Goal: Task Accomplishment & Management: Manage account settings

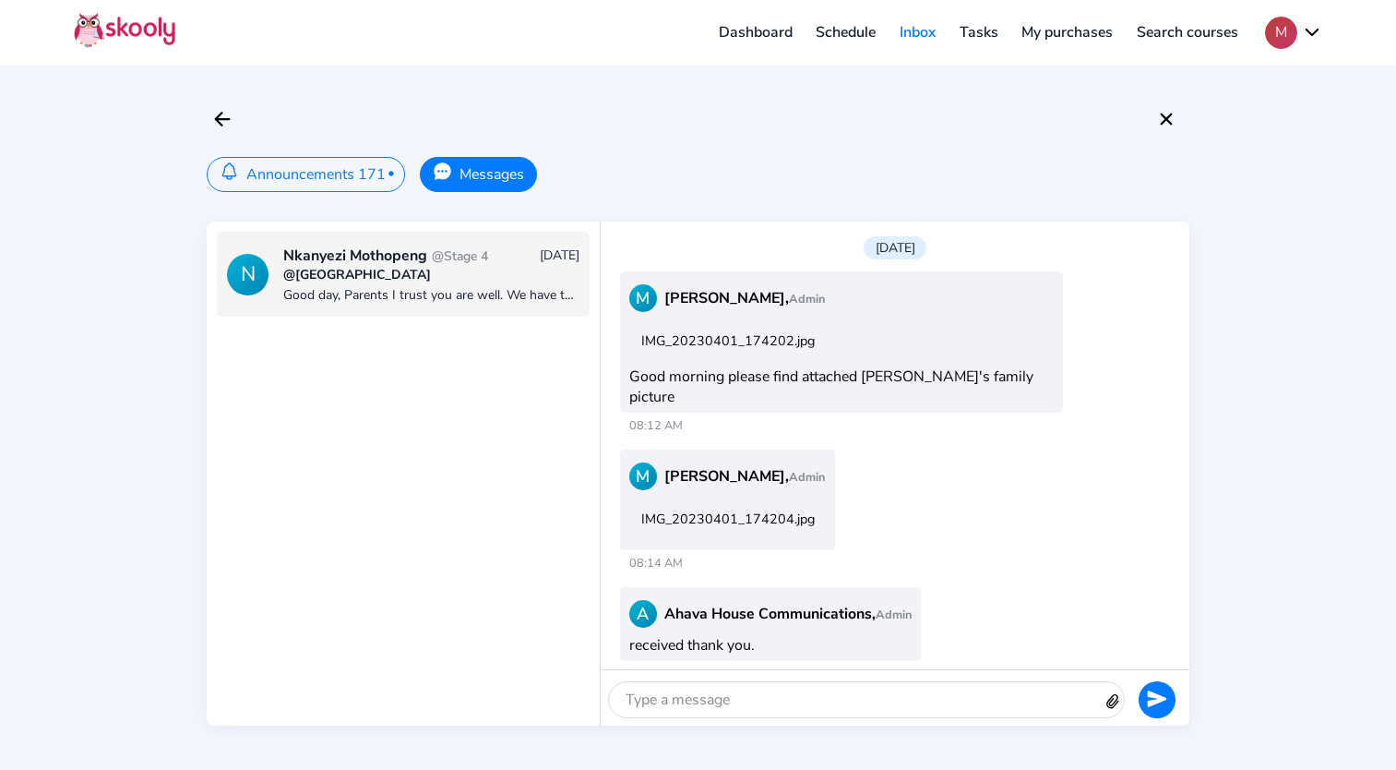
click at [1307, 30] on button "M" at bounding box center [1293, 33] width 57 height 32
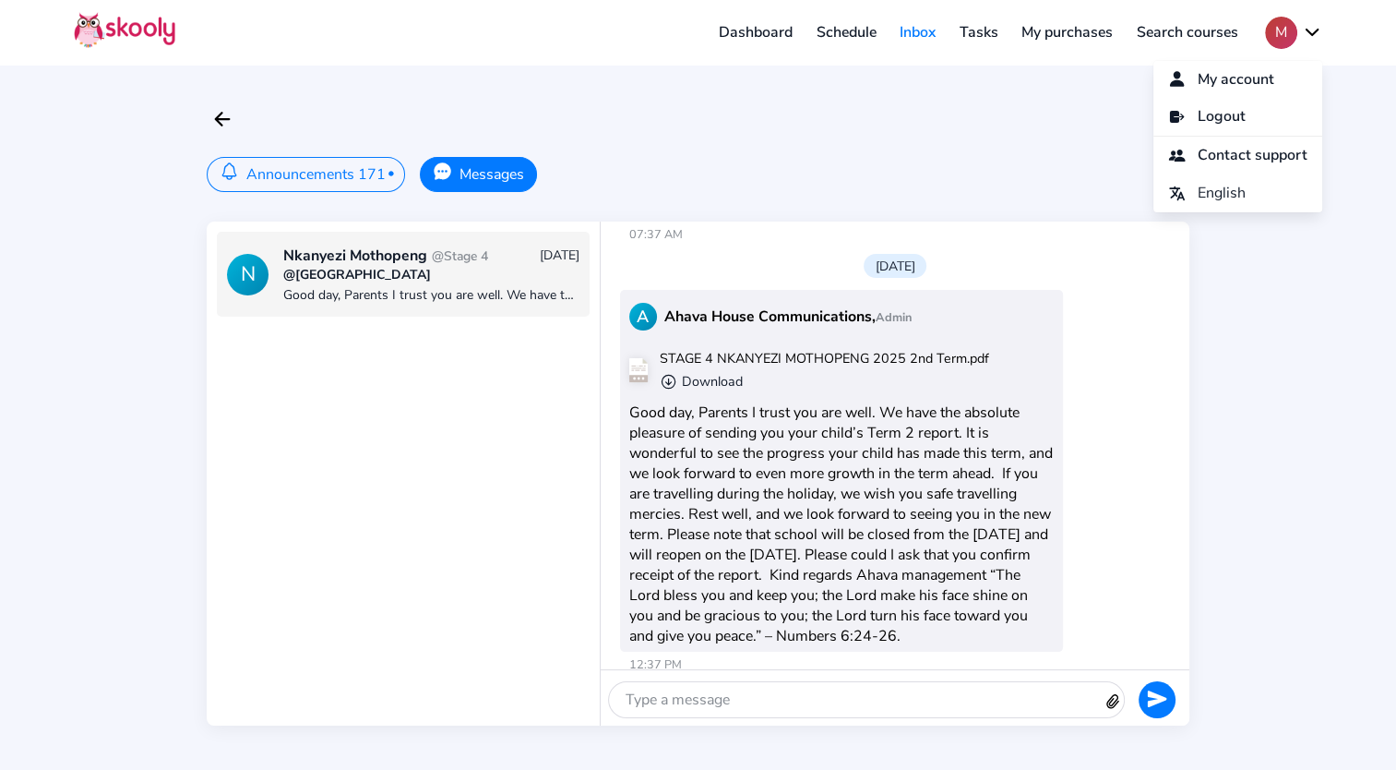
click at [842, 19] on link "Schedule" at bounding box center [847, 33] width 84 height 30
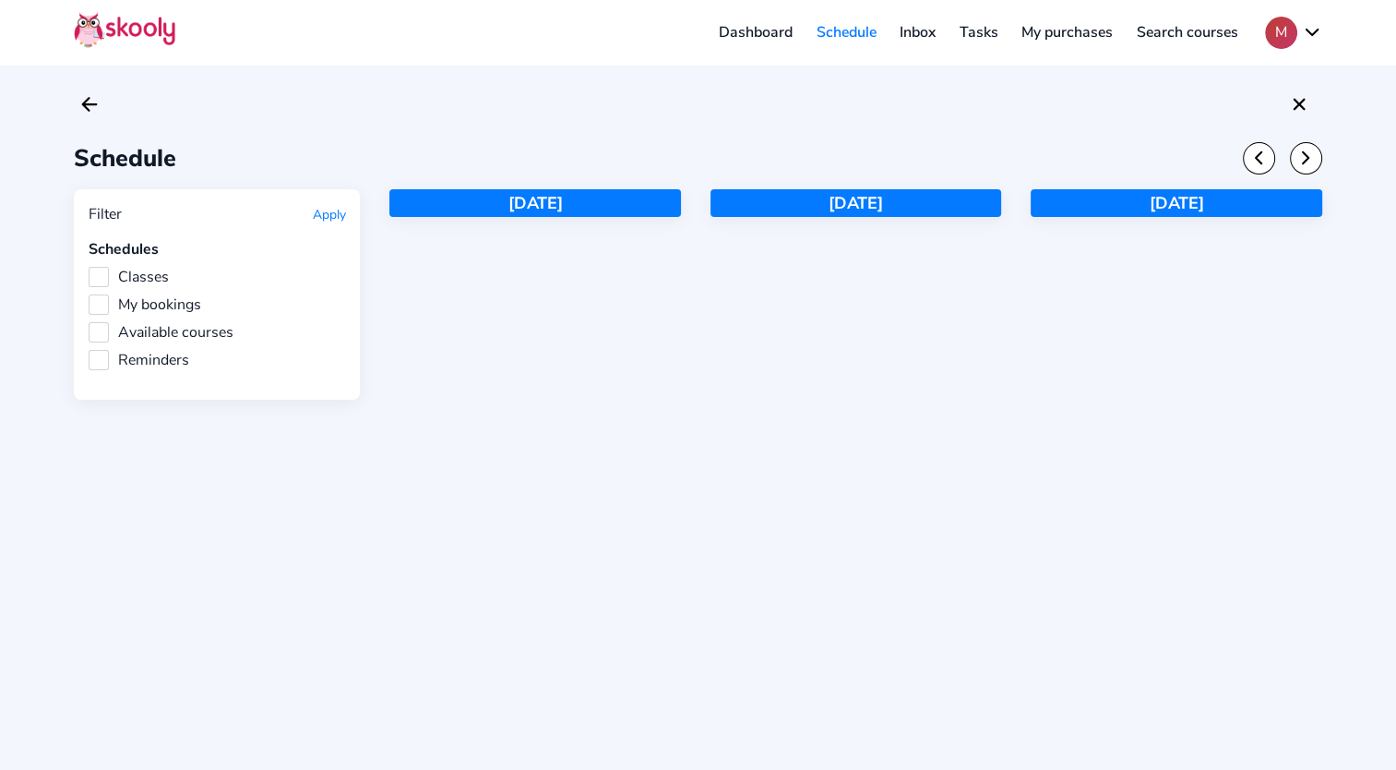
click at [768, 29] on link "Dashboard" at bounding box center [756, 33] width 98 height 30
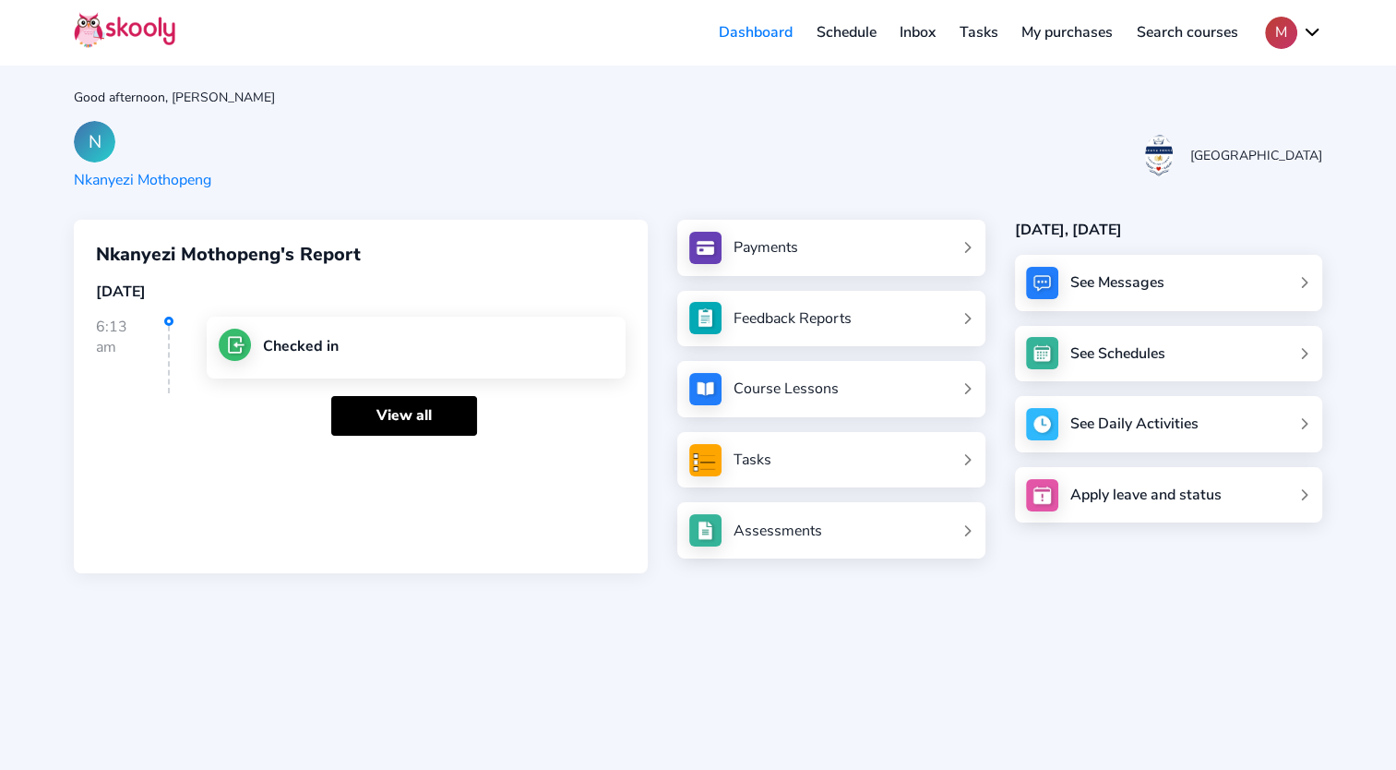
click at [926, 328] on link "Feedback Reports" at bounding box center [831, 318] width 284 height 32
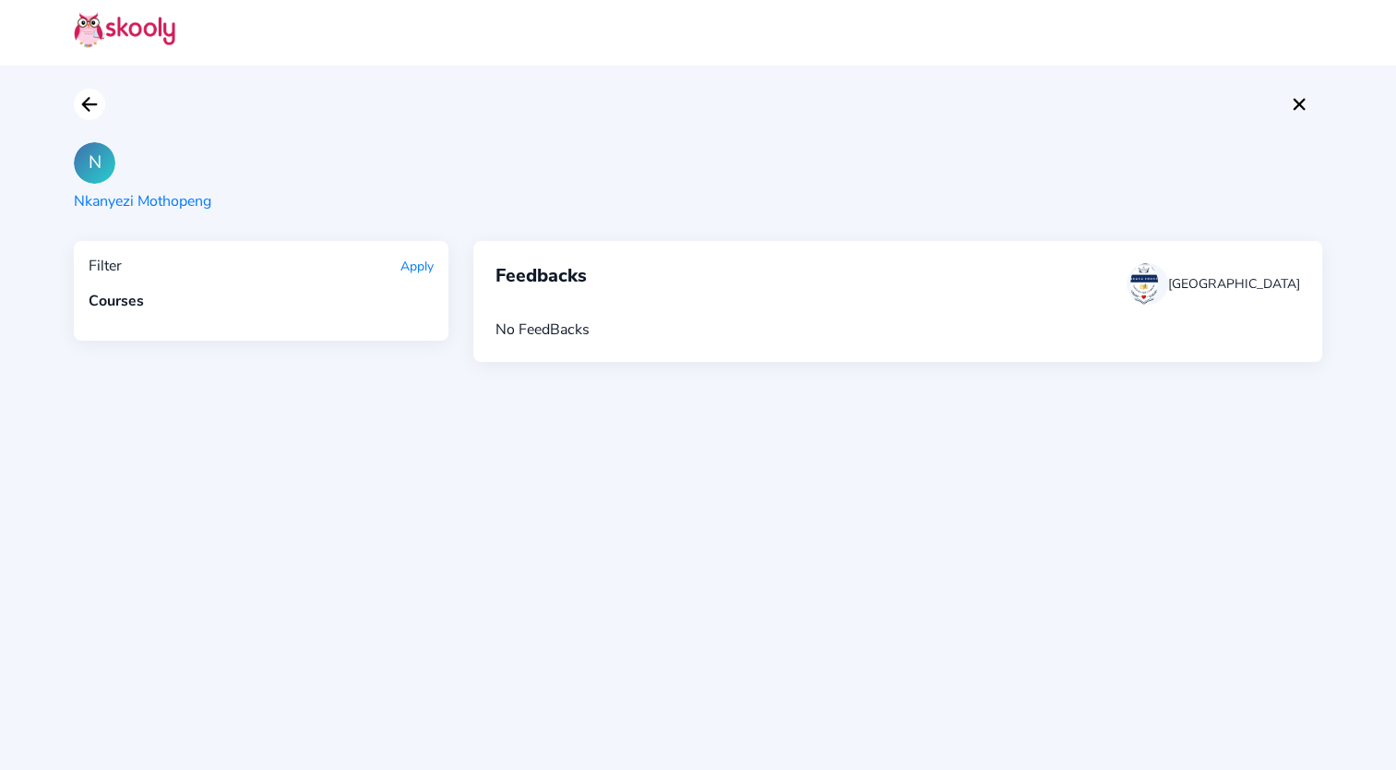
click at [88, 109] on icon "arrow back outline" at bounding box center [89, 104] width 14 height 13
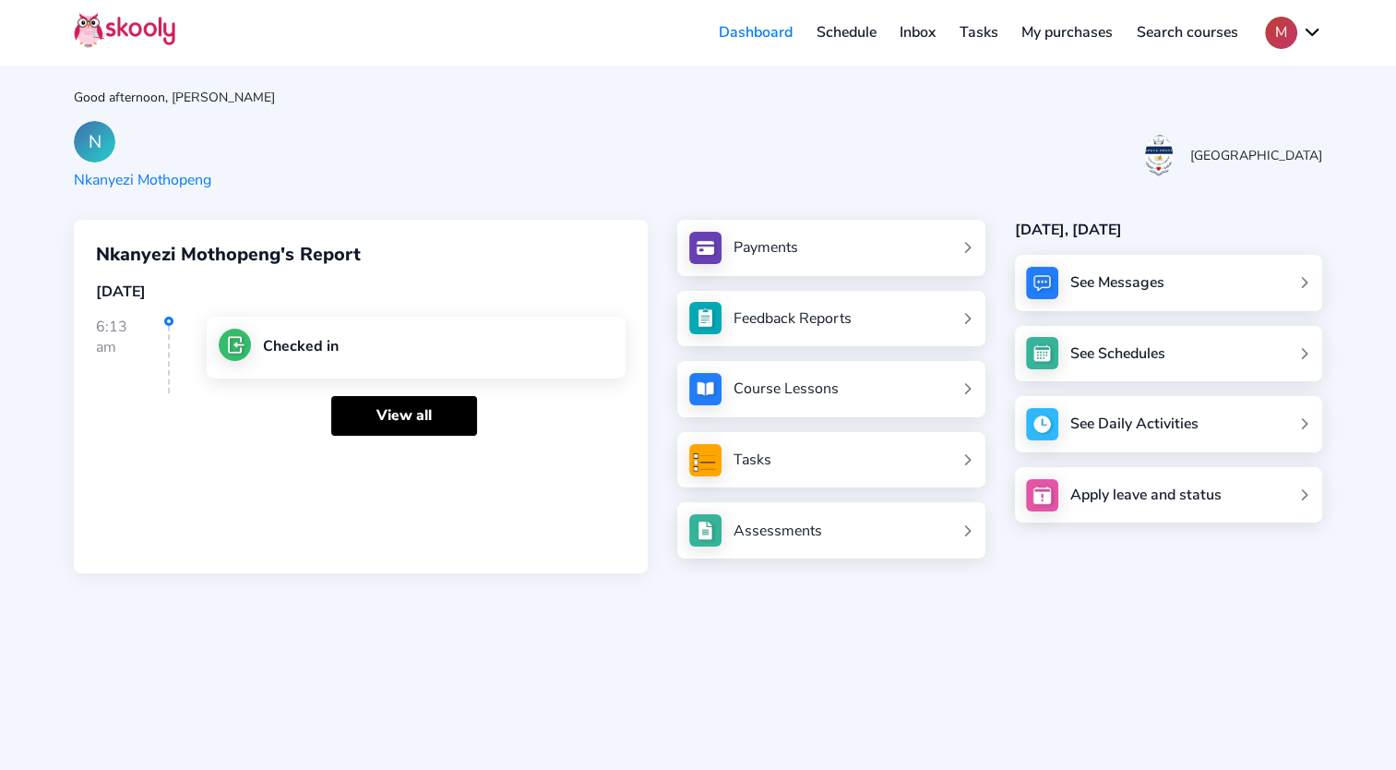
click at [751, 248] on div "Payments" at bounding box center [766, 247] width 65 height 20
click at [1185, 415] on div "See Daily Activities" at bounding box center [1138, 424] width 115 height 18
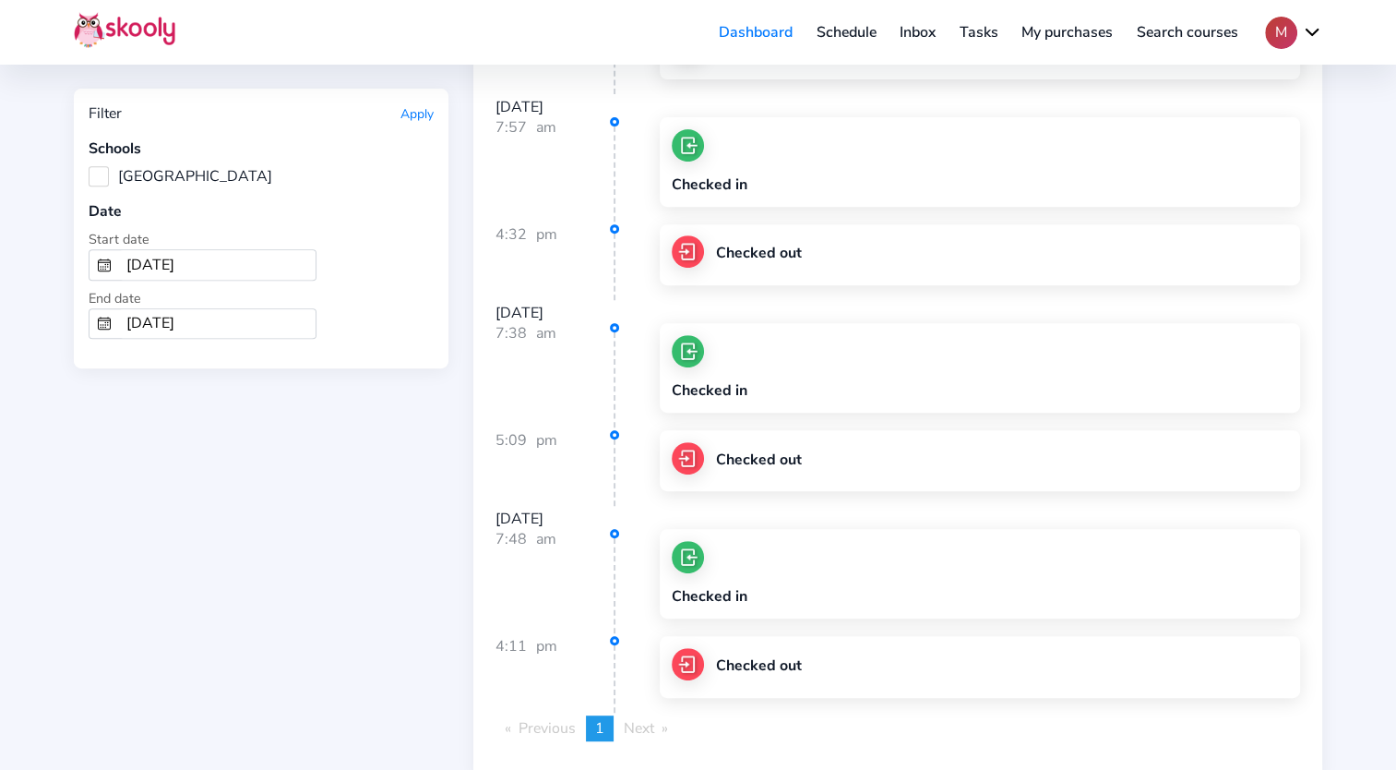
scroll to position [781, 0]
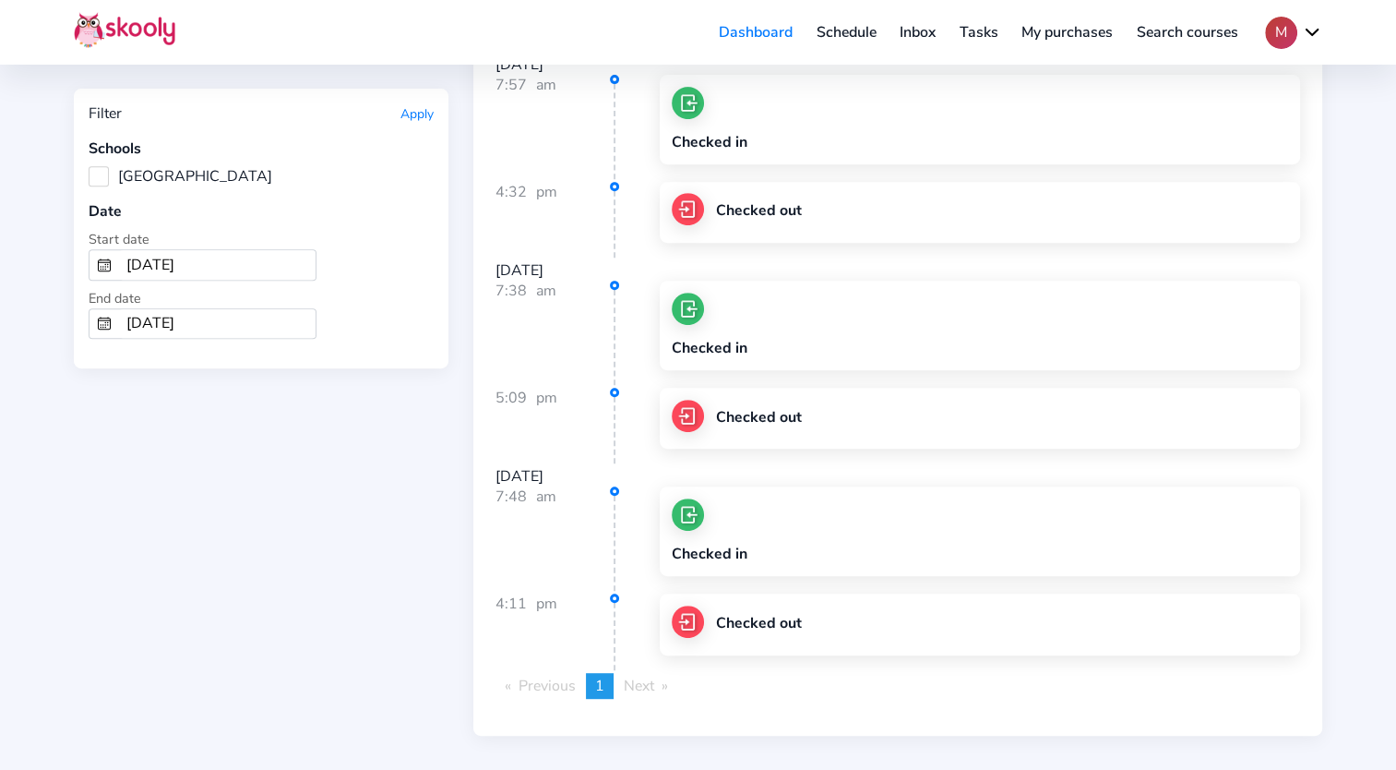
click at [1309, 36] on button "M" at bounding box center [1293, 33] width 57 height 32
click at [1209, 116] on span "Logout" at bounding box center [1222, 116] width 48 height 27
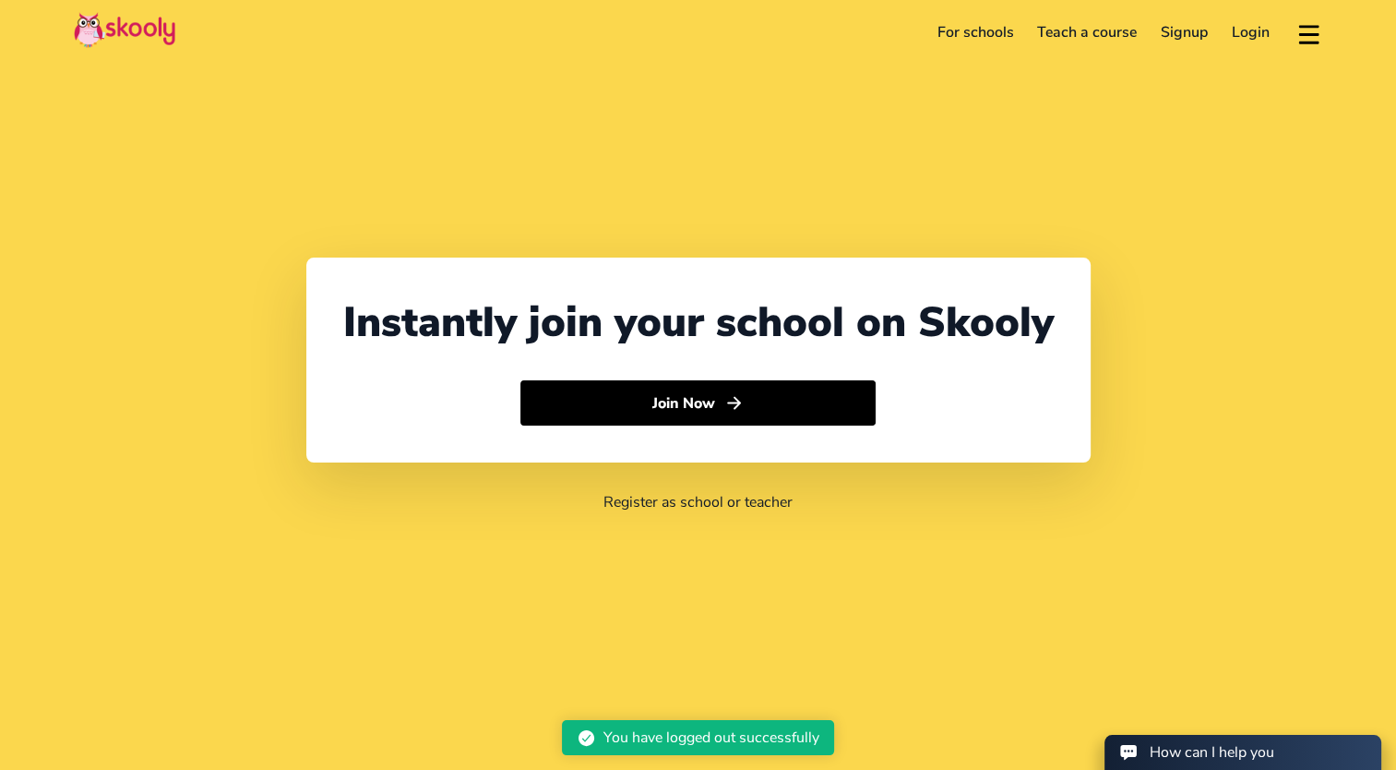
select select "27"
select select "[GEOGRAPHIC_DATA]"
select select "[GEOGRAPHIC_DATA]/[GEOGRAPHIC_DATA]"
